Goal: Find specific page/section: Find specific page/section

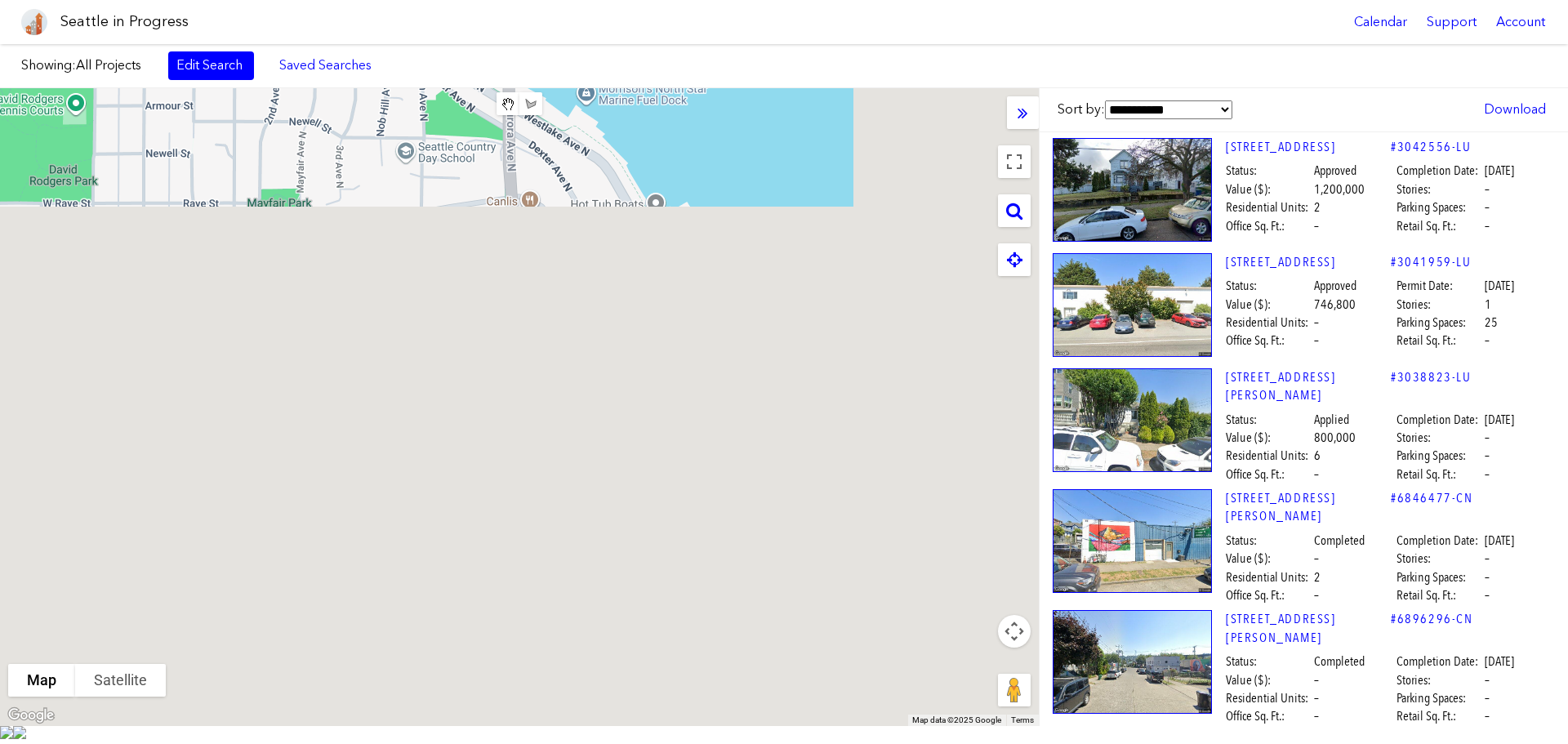
drag, startPoint x: 806, startPoint y: 668, endPoint x: 536, endPoint y: 13, distance: 708.5
click at [536, 13] on body "Seattle in Progress Calendar Support Account About [GEOGRAPHIC_DATA] in Progres…" at bounding box center [784, 372] width 1568 height 744
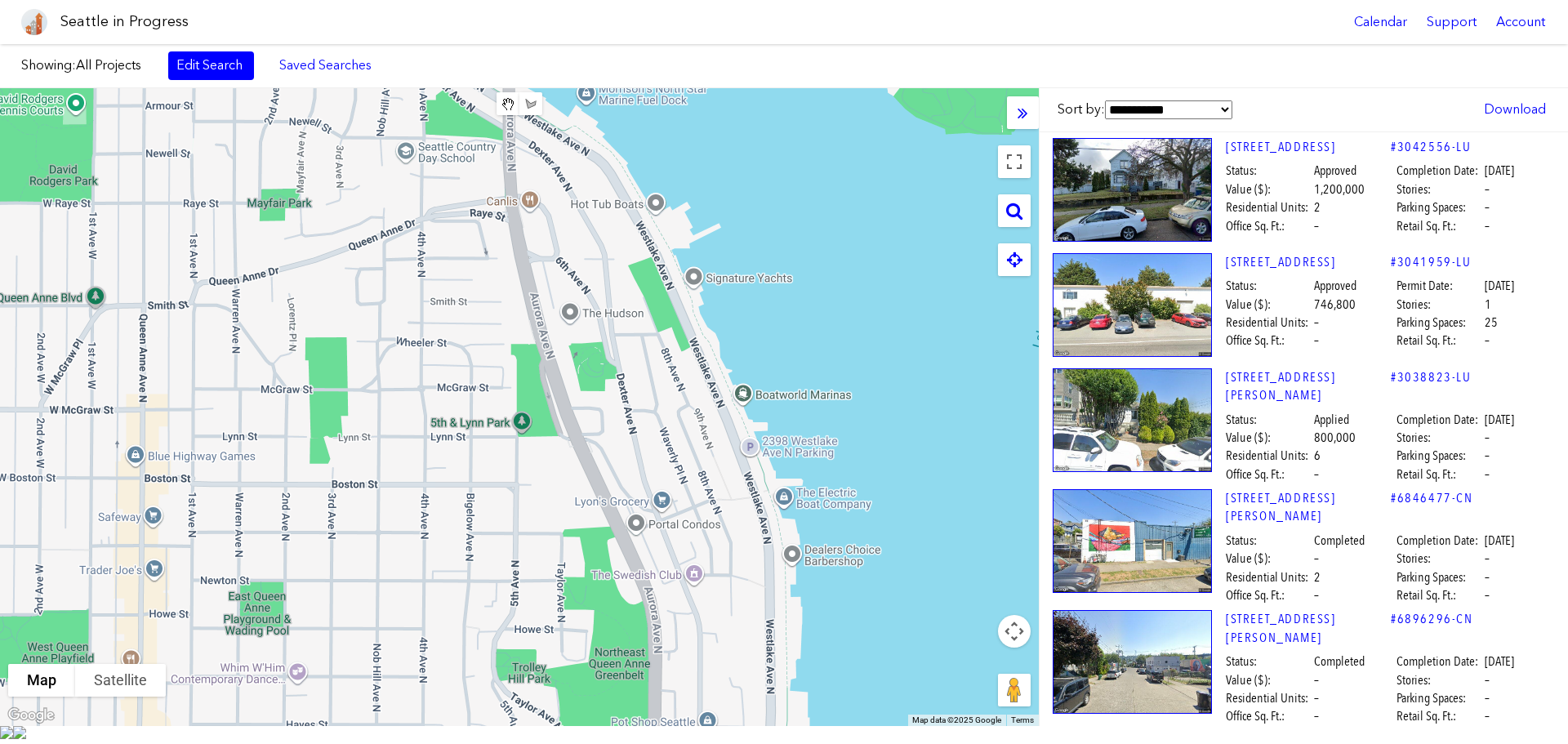
click at [603, 175] on div at bounding box center [519, 407] width 1039 height 638
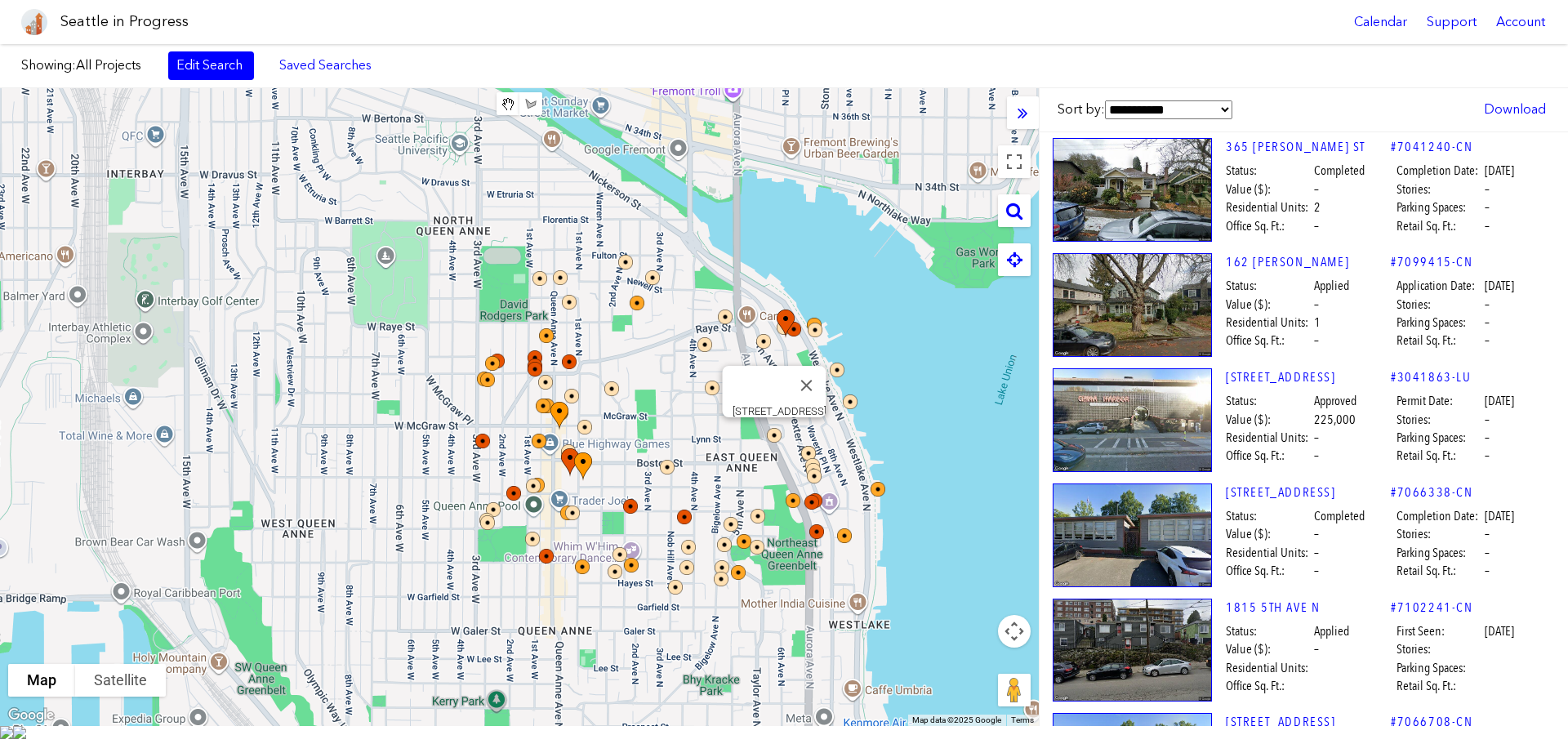
drag, startPoint x: 686, startPoint y: 618, endPoint x: 832, endPoint y: 79, distance: 558.4
click at [832, 78] on div "Showing: All Projects Edit Search Saved Searches Added to Saved Searches Done C…" at bounding box center [784, 385] width 1568 height 682
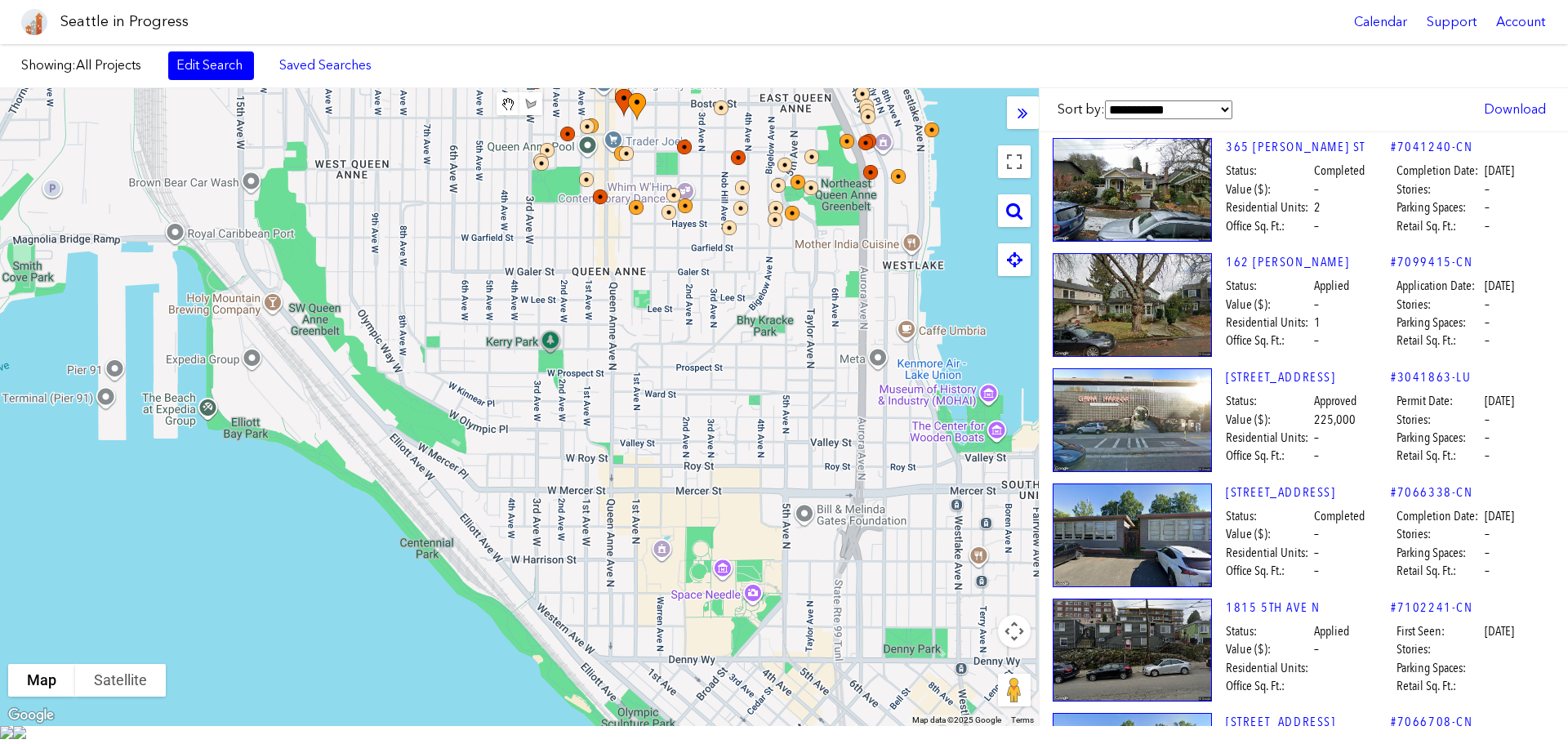
drag, startPoint x: 657, startPoint y: 573, endPoint x: 675, endPoint y: 423, distance: 151.1
click at [614, 538] on div at bounding box center [519, 407] width 1039 height 638
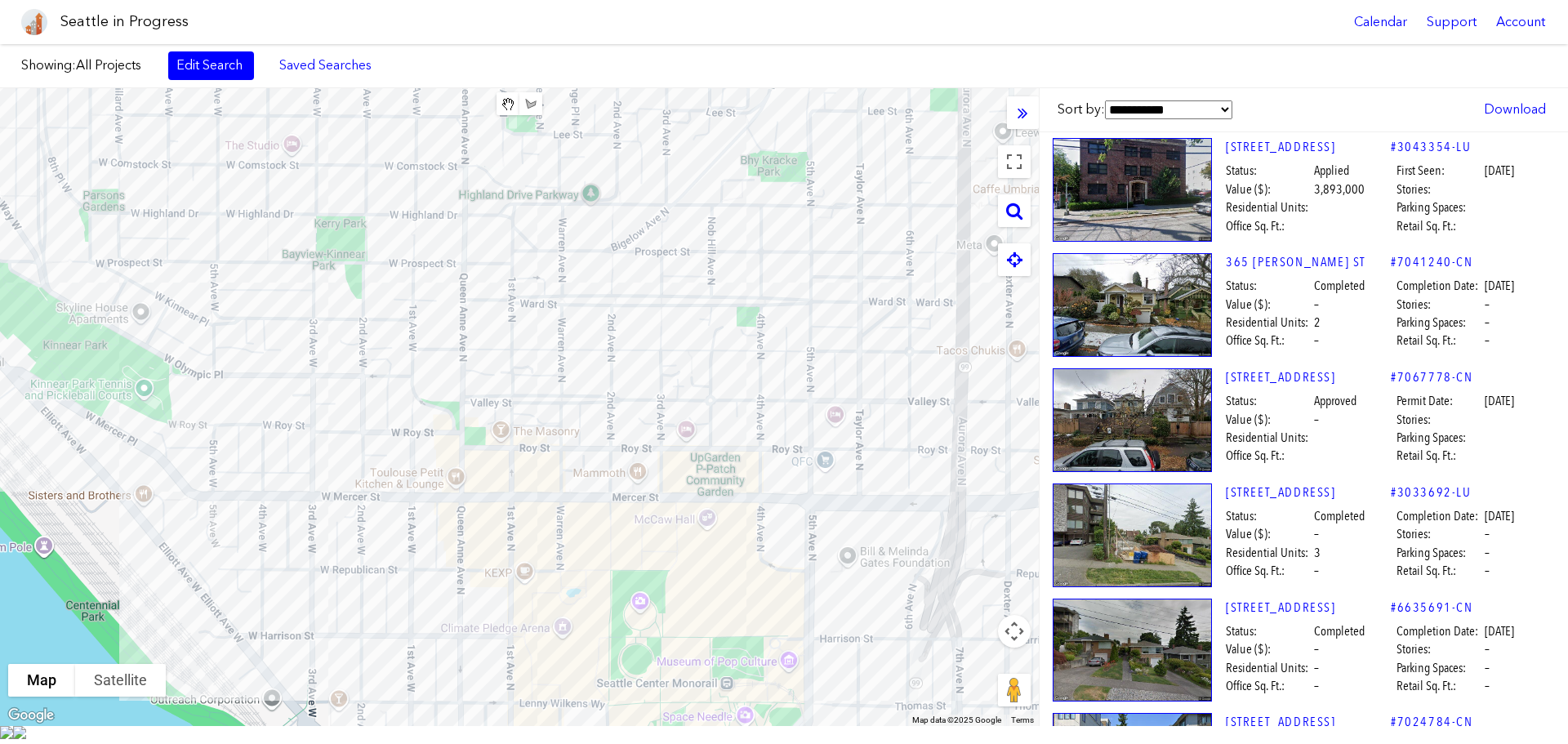
drag, startPoint x: 835, startPoint y: 507, endPoint x: 839, endPoint y: 355, distance: 152.1
click at [513, 469] on div at bounding box center [519, 407] width 1039 height 638
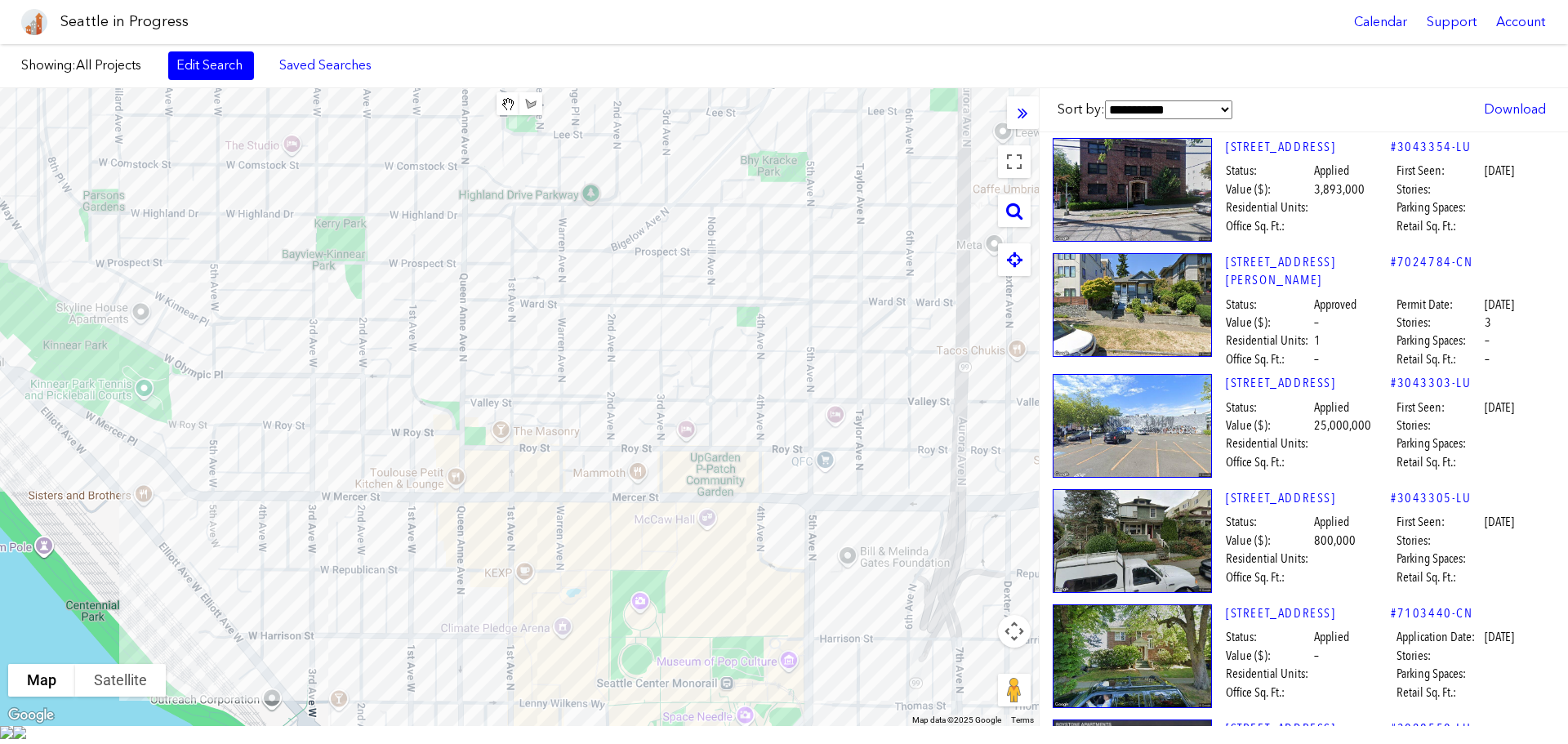
drag, startPoint x: 839, startPoint y: 355, endPoint x: 838, endPoint y: 296, distance: 59.0
click at [838, 296] on div at bounding box center [519, 407] width 1039 height 638
click at [853, 535] on div at bounding box center [519, 407] width 1039 height 638
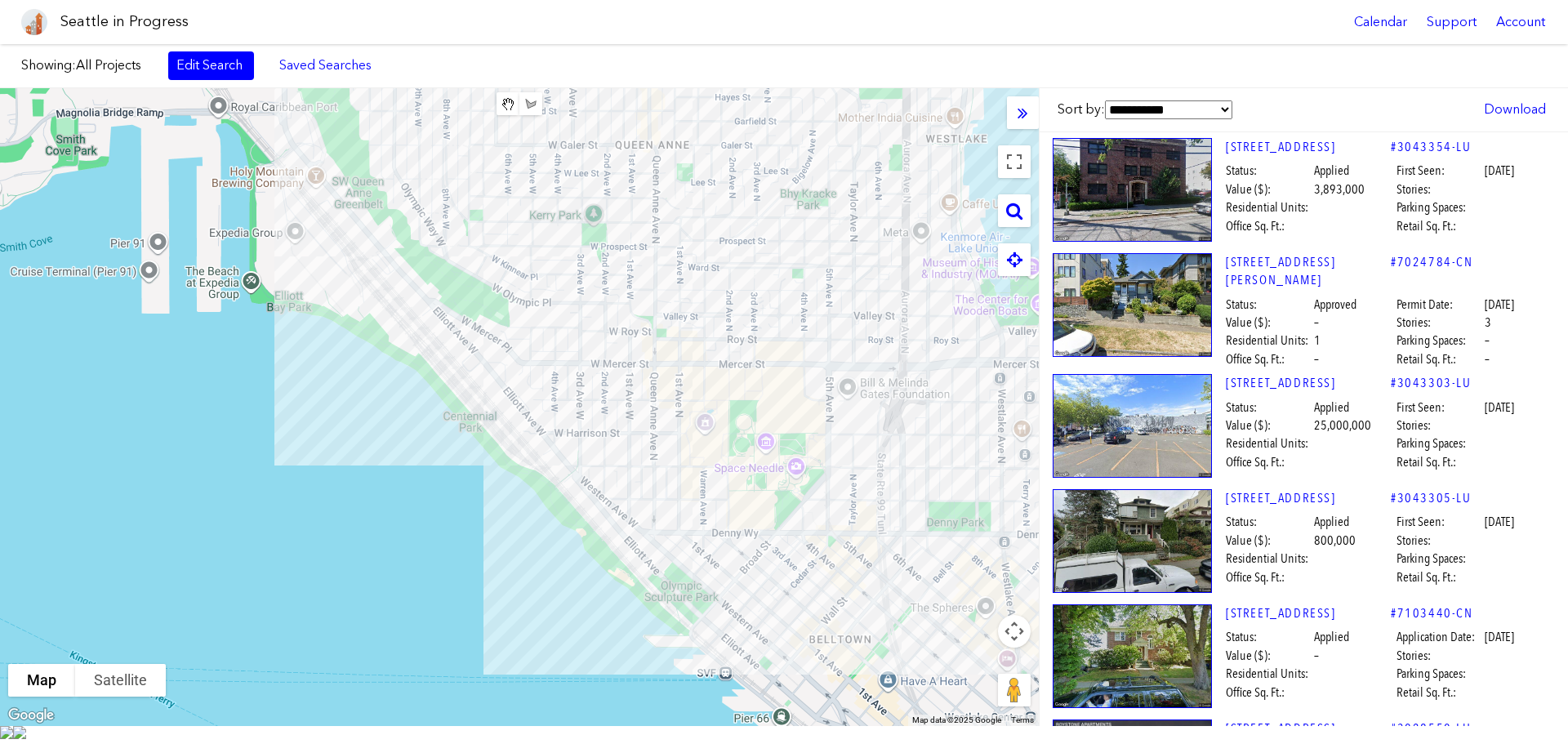
drag, startPoint x: 761, startPoint y: 579, endPoint x: 852, endPoint y: 540, distance: 99.0
click at [758, 454] on div at bounding box center [519, 407] width 1039 height 638
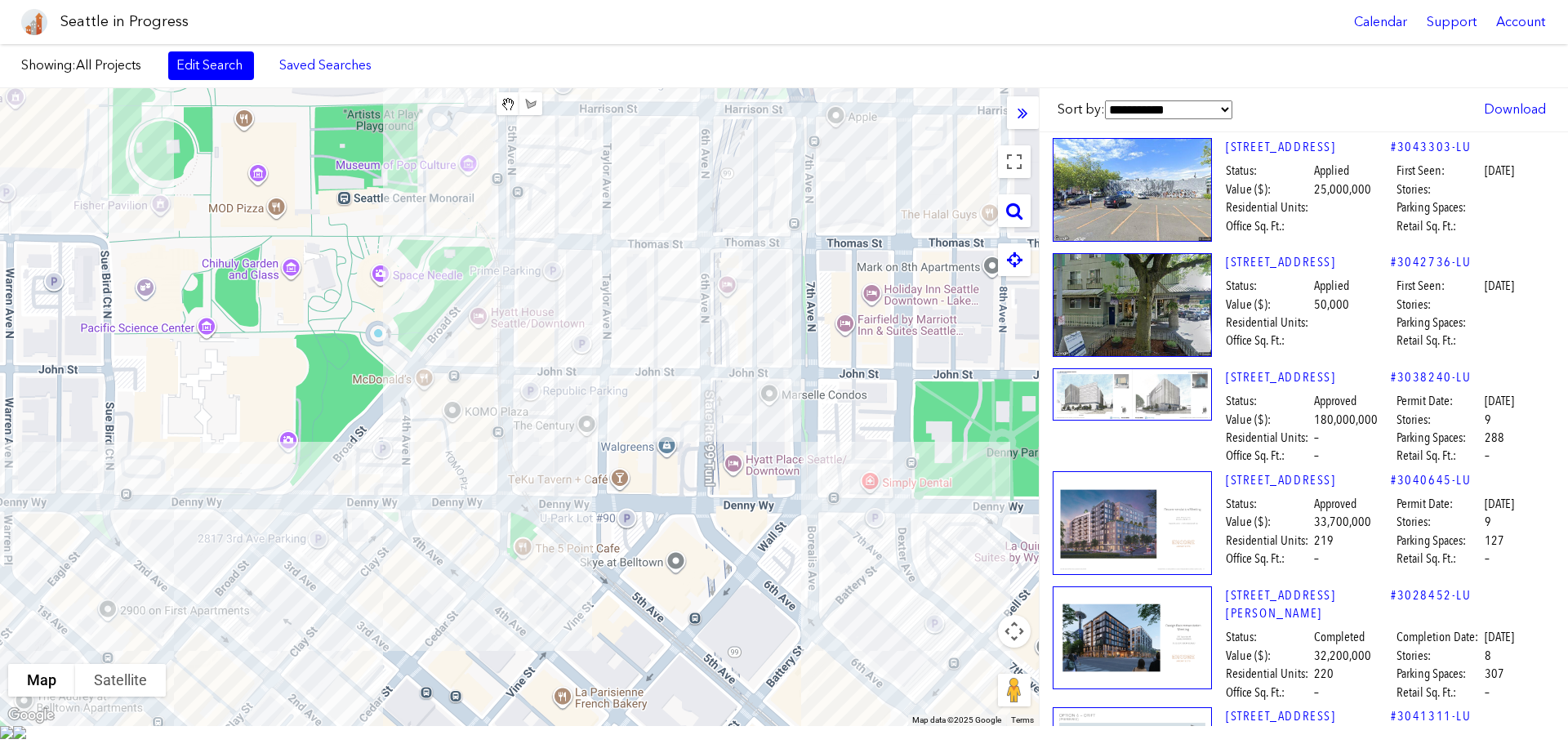
drag, startPoint x: 877, startPoint y: 577, endPoint x: 331, endPoint y: 494, distance: 552.3
click at [331, 494] on div at bounding box center [519, 407] width 1039 height 638
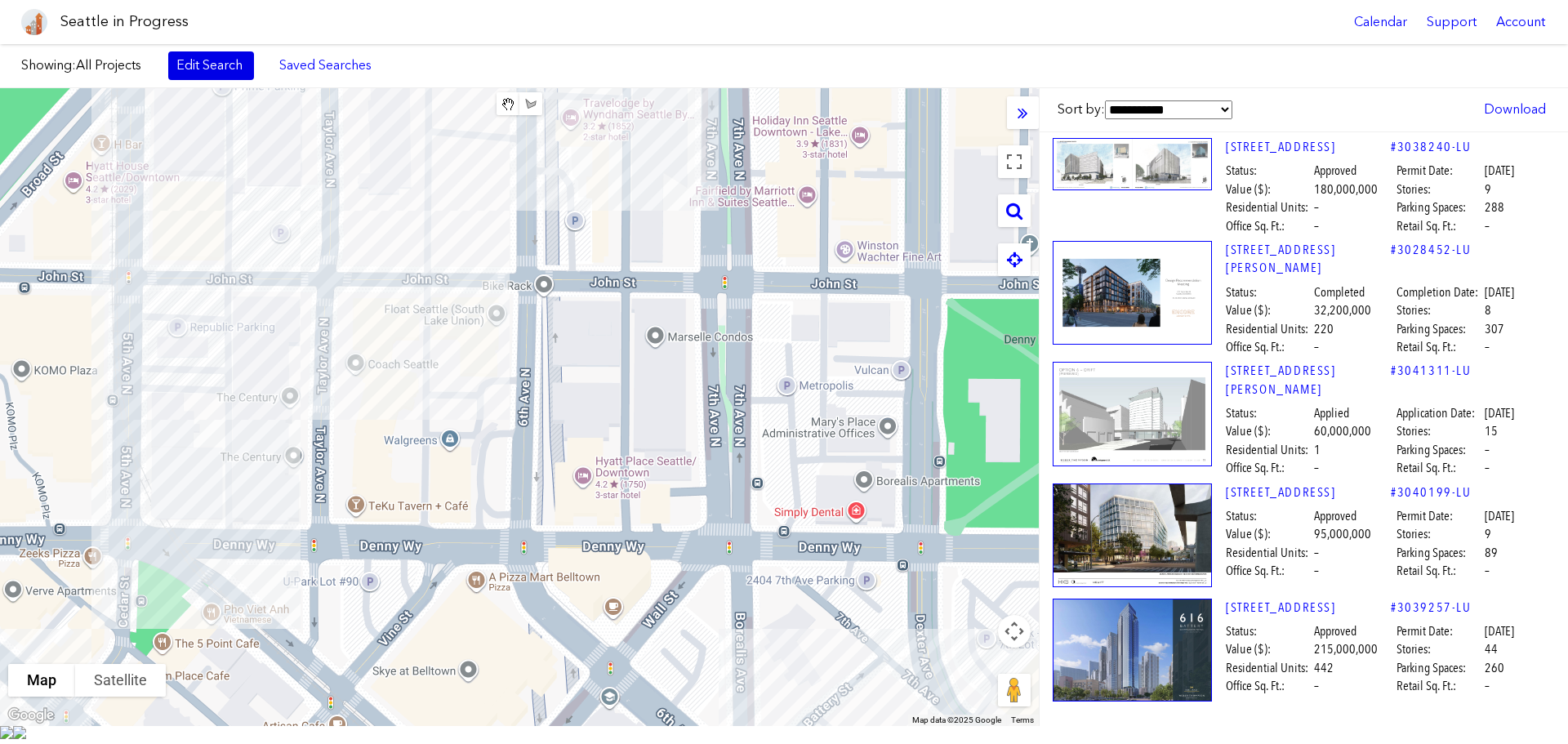
click at [232, 62] on link "Edit Search" at bounding box center [211, 65] width 85 height 28
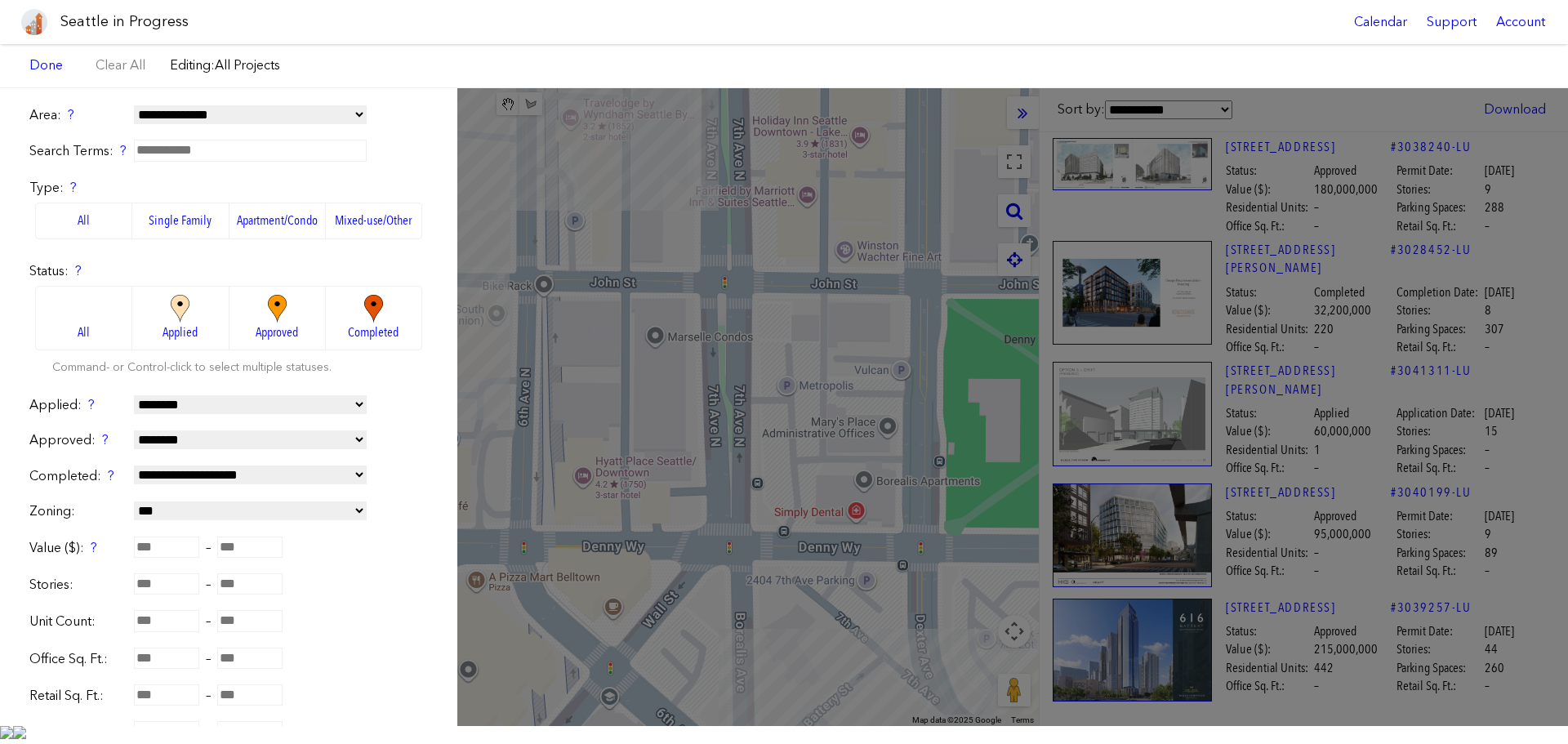
click at [181, 473] on select "**********" at bounding box center [250, 475] width 233 height 19
click at [189, 401] on select "**********" at bounding box center [250, 405] width 233 height 19
click at [396, 393] on form "**********" at bounding box center [228, 497] width 398 height 782
click at [900, 429] on div "**********" at bounding box center [784, 407] width 1568 height 638
